Goal: Use online tool/utility: Utilize a website feature to perform a specific function

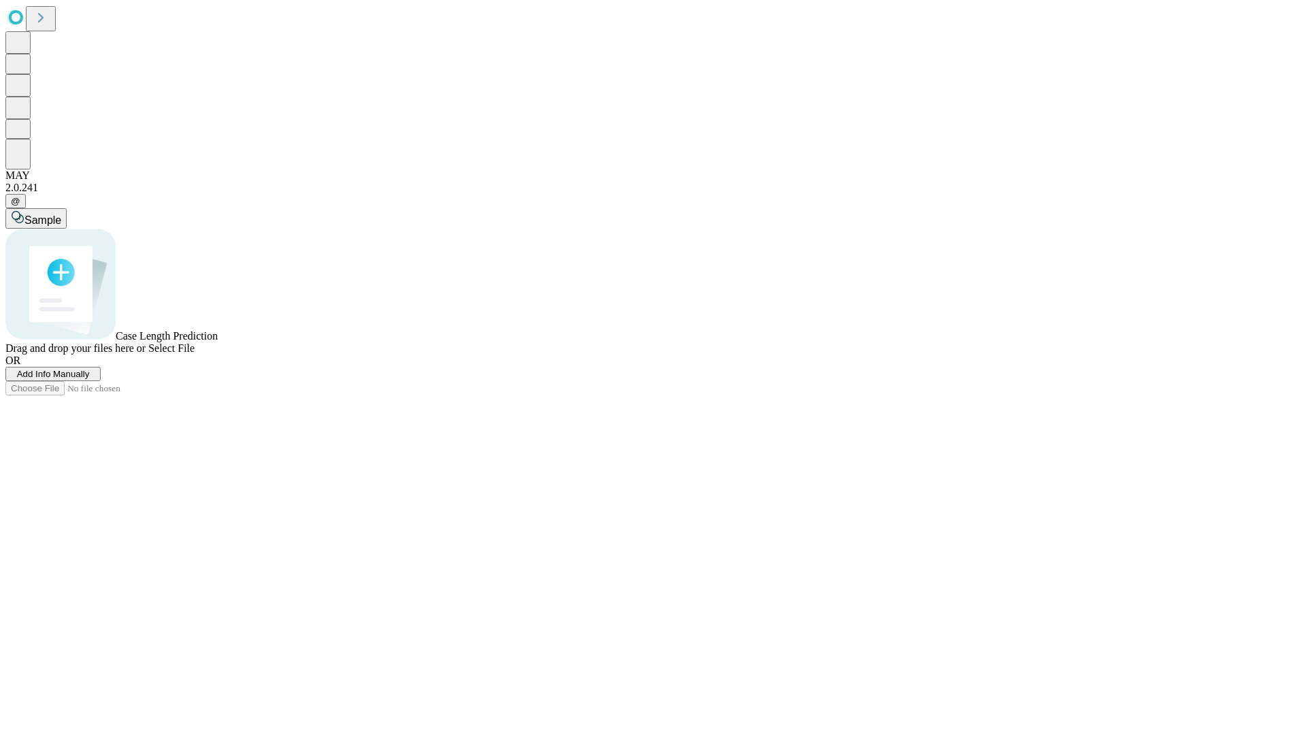
click at [90, 379] on span "Add Info Manually" at bounding box center [53, 374] width 73 height 10
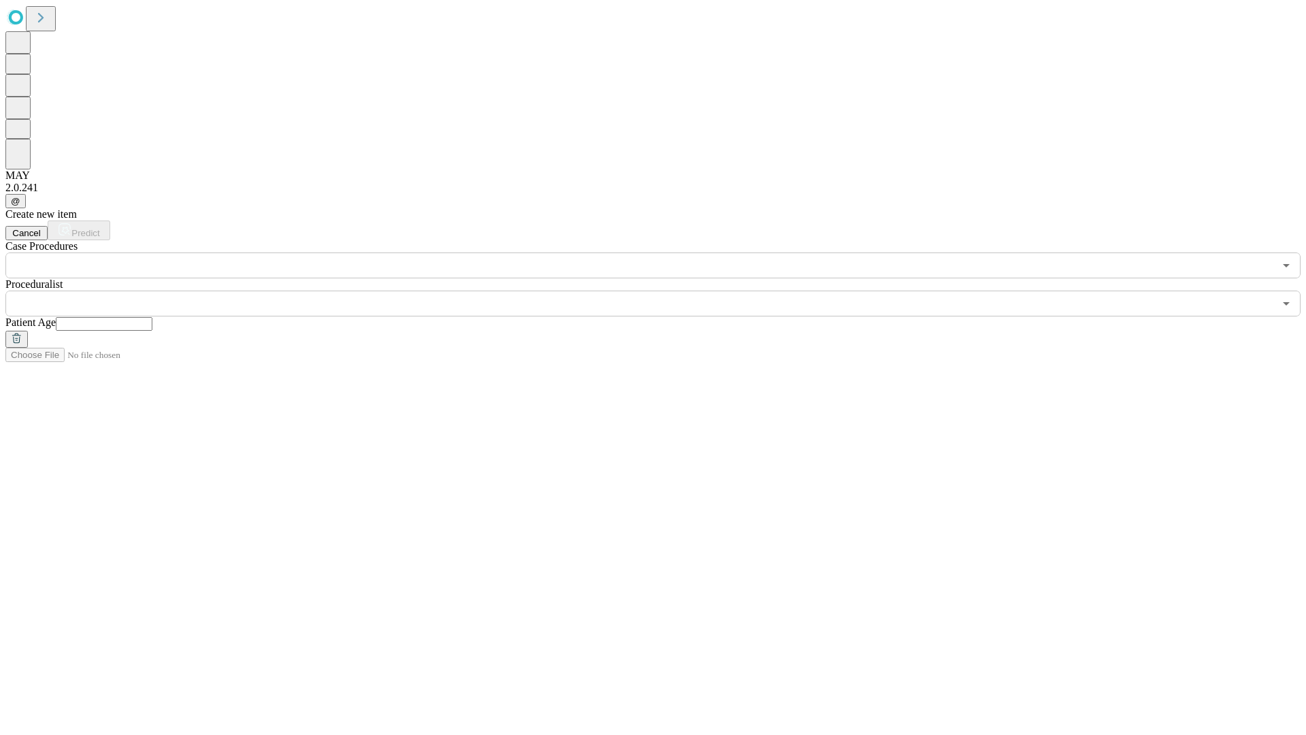
click at [152, 317] on input "text" at bounding box center [104, 324] width 97 height 14
type input "**"
click at [663, 291] on input "text" at bounding box center [639, 304] width 1269 height 26
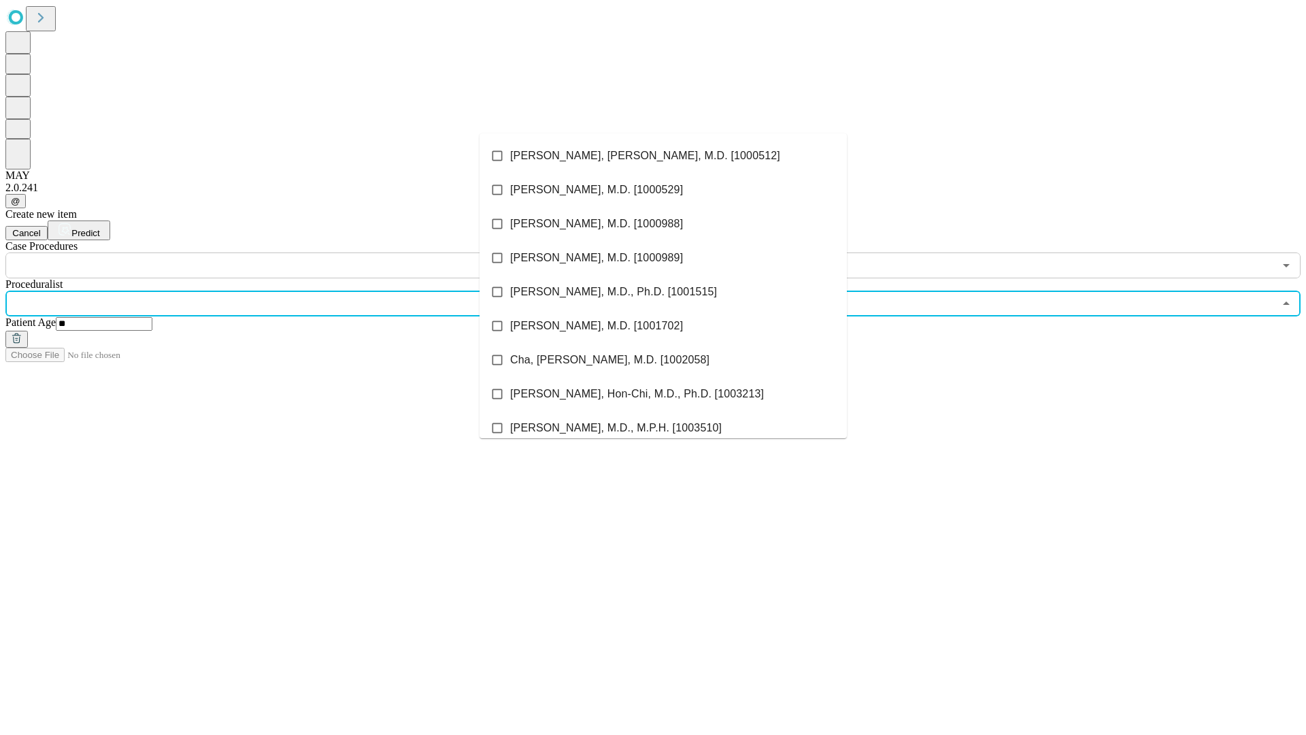
click at [663, 156] on li "[PERSON_NAME], [PERSON_NAME], M.D. [1000512]" at bounding box center [663, 156] width 367 height 34
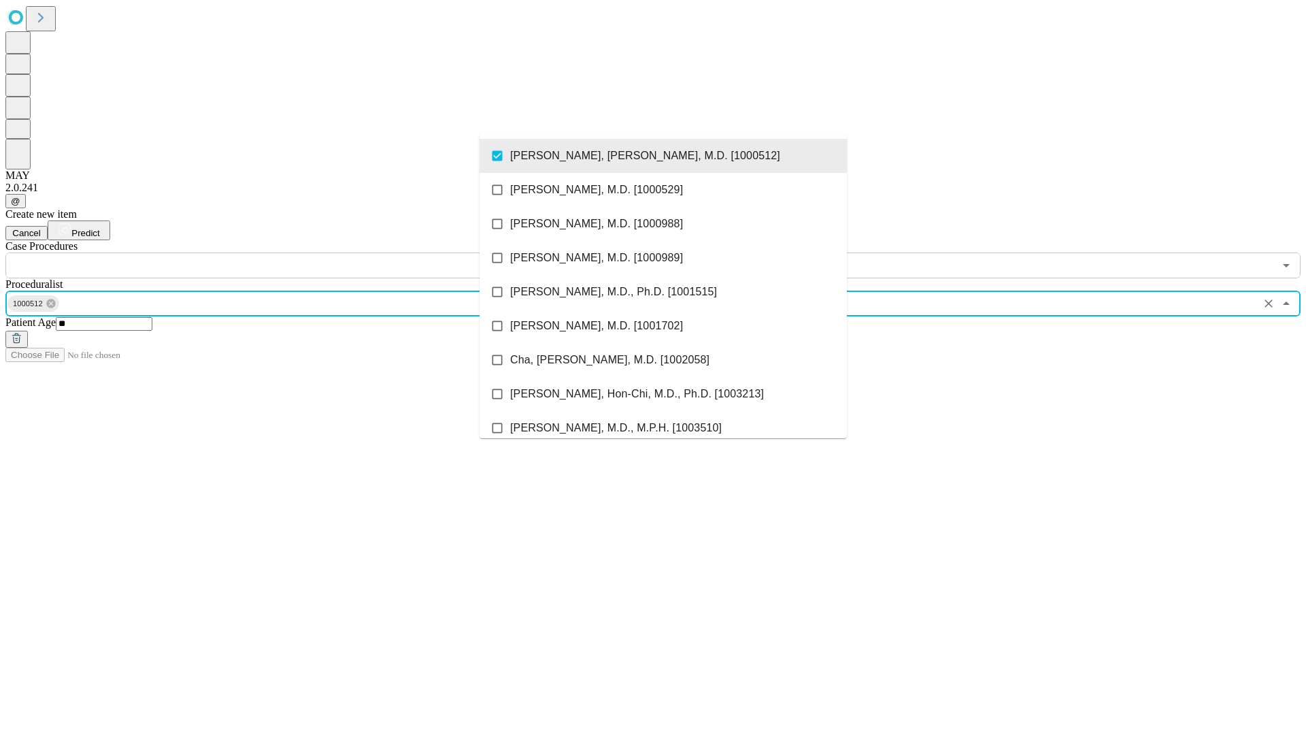
click at [286, 252] on input "text" at bounding box center [639, 265] width 1269 height 26
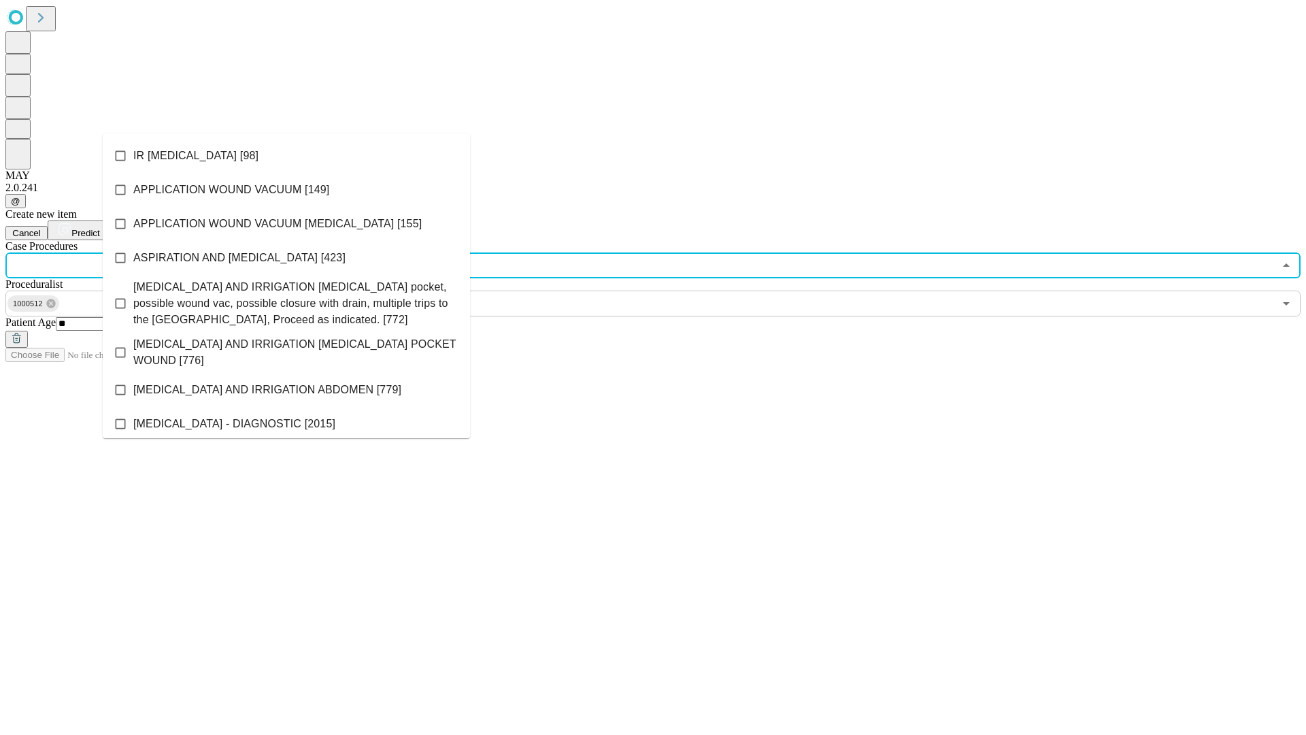
click at [286, 156] on li "IR [MEDICAL_DATA] [98]" at bounding box center [286, 156] width 367 height 34
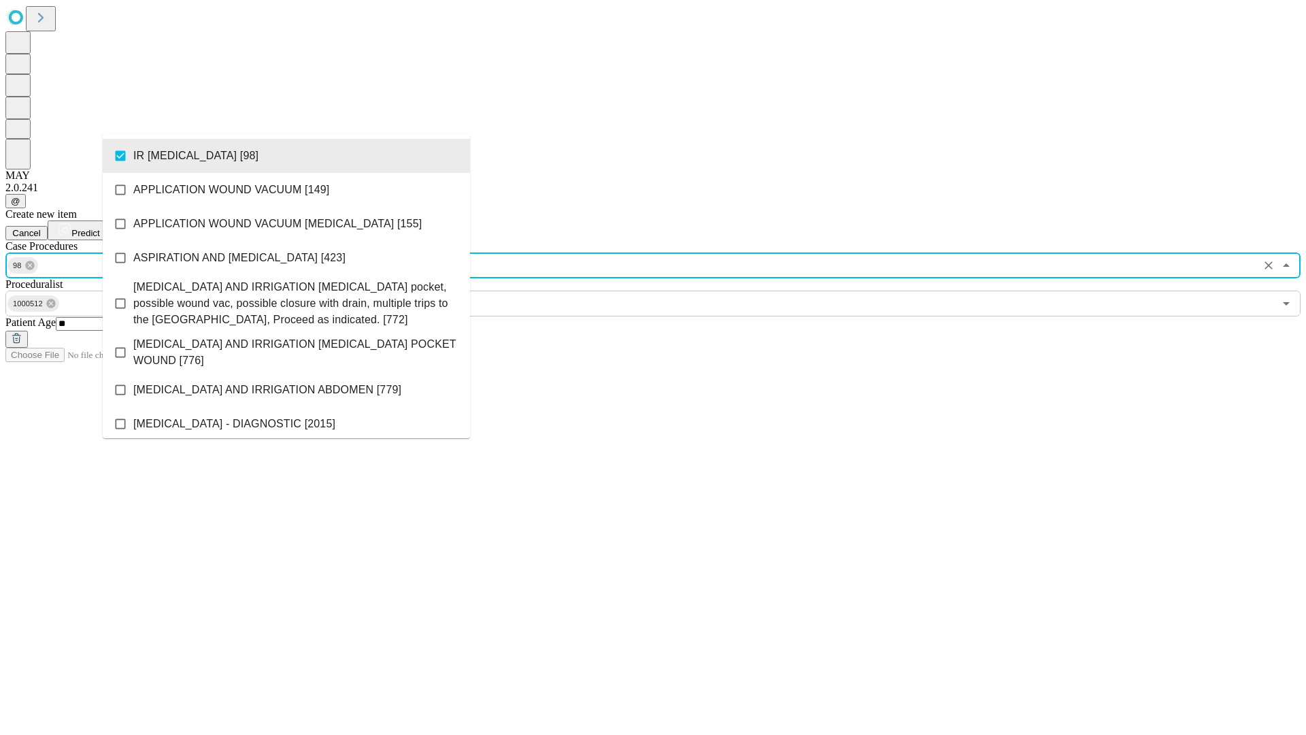
click at [99, 228] on span "Predict" at bounding box center [85, 233] width 28 height 10
